Goal: Find specific page/section: Find specific page/section

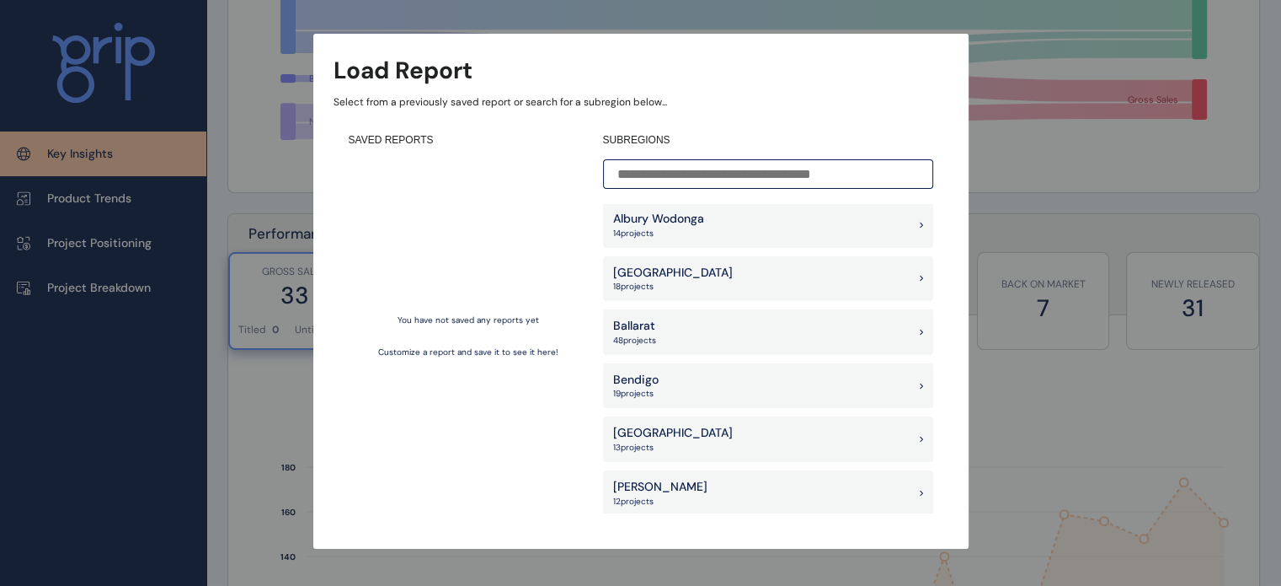
scroll to position [758, 0]
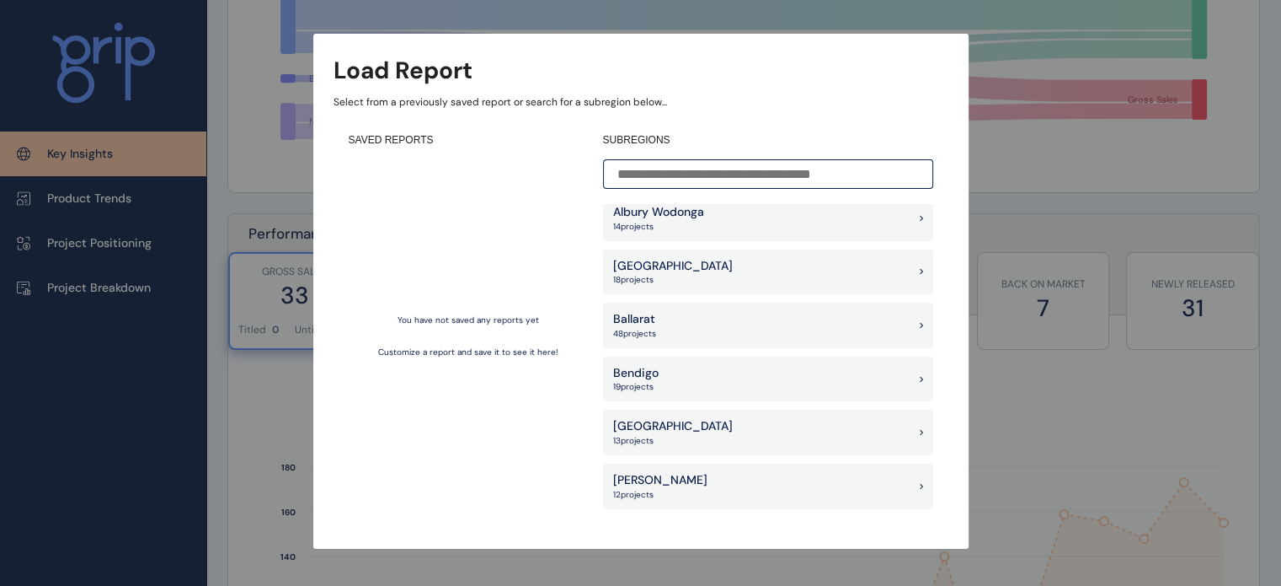
click at [783, 333] on div "Ballarat 48 project s" at bounding box center [768, 324] width 330 height 45
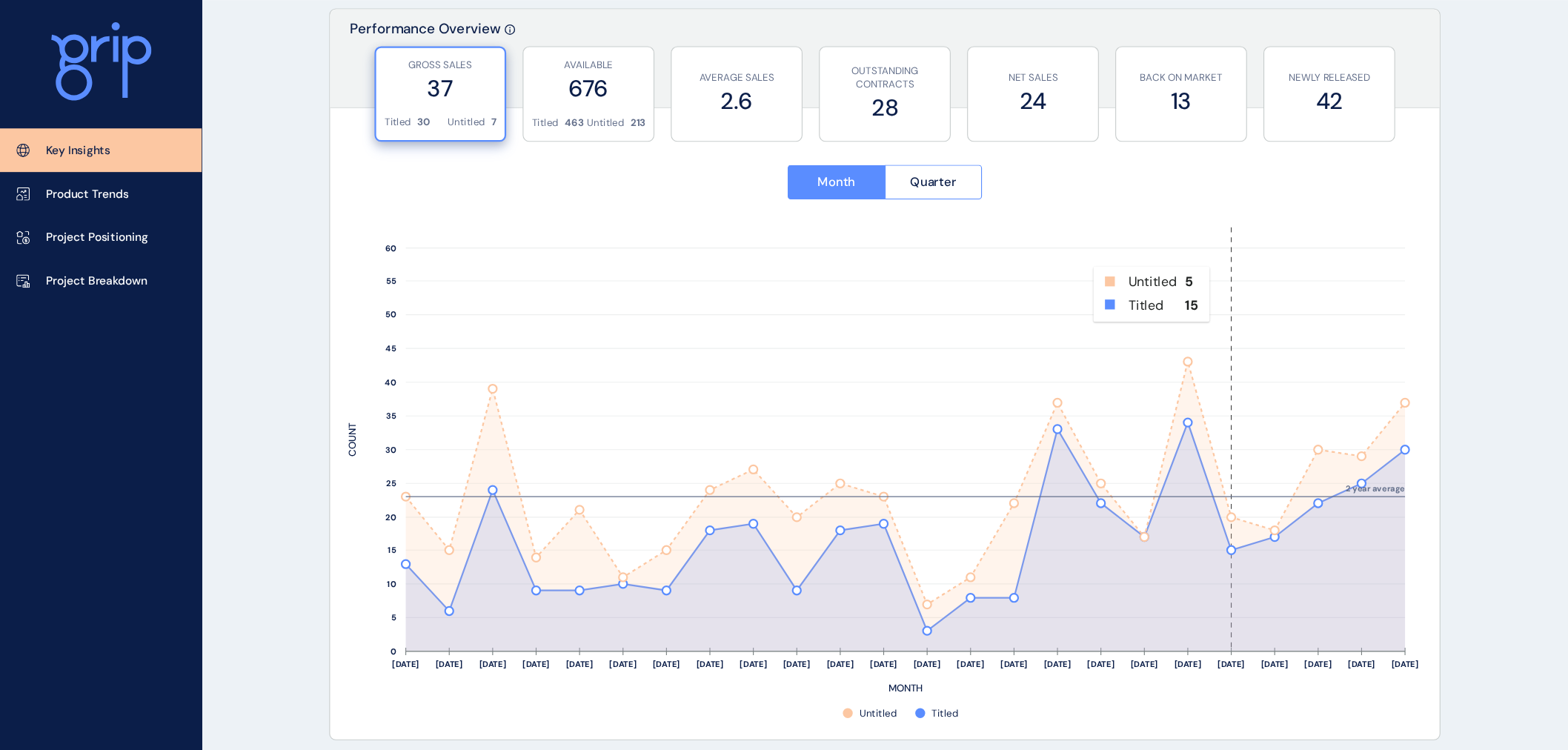
scroll to position [519, 0]
